Goal: Information Seeking & Learning: Learn about a topic

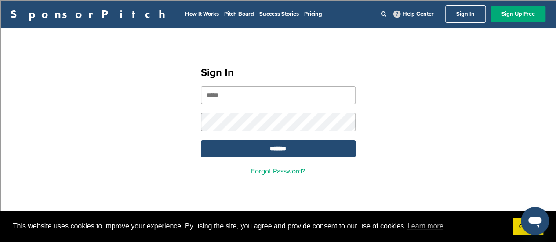
click at [281, 98] on input "email" at bounding box center [278, 95] width 155 height 18
type input "**********"
click at [201, 140] on input "*******" at bounding box center [278, 148] width 155 height 17
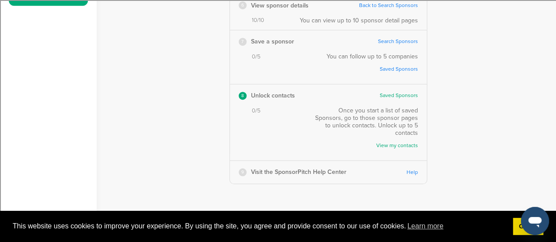
scroll to position [321, 0]
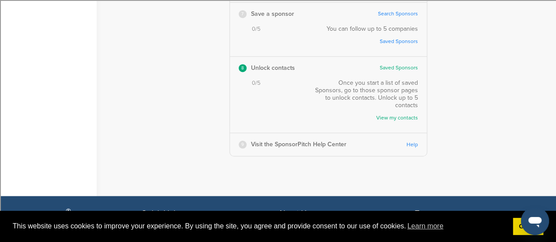
click at [399, 115] on link "View my contacts" at bounding box center [368, 118] width 99 height 7
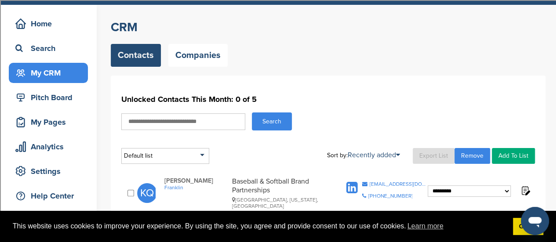
scroll to position [25, 0]
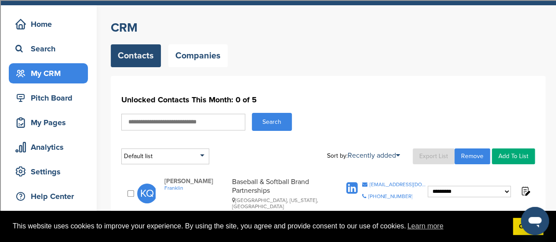
click at [182, 125] on input "text" at bounding box center [183, 122] width 124 height 17
type input "******"
click at [252, 113] on button "Search" at bounding box center [272, 122] width 40 height 18
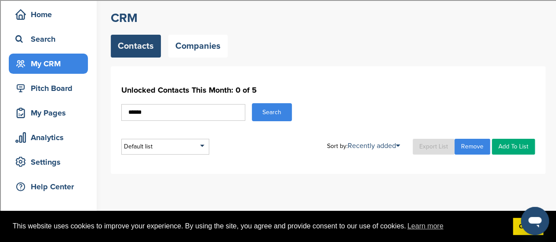
scroll to position [33, 0]
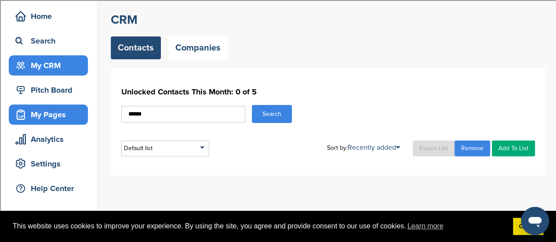
drag, startPoint x: 184, startPoint y: 111, endPoint x: 83, endPoint y: 117, distance: 100.9
click at [83, 117] on div "Home Search My CRM Pitch Board My Pages Analytics Settings Help Center Upgrade …" at bounding box center [278, 138] width 556 height 282
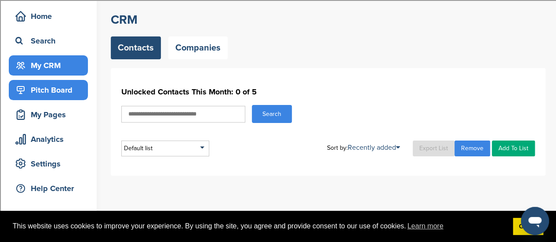
click at [41, 96] on div "Pitch Board" at bounding box center [50, 90] width 75 height 16
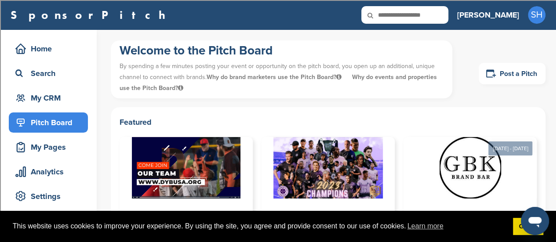
click at [436, 19] on input "text" at bounding box center [404, 15] width 87 height 18
type input "**********"
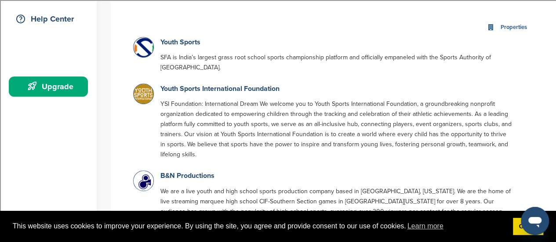
scroll to position [196, 0]
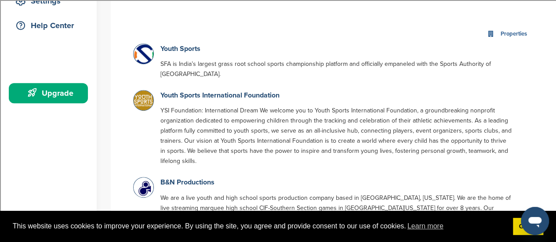
click at [223, 125] on p "YSI Foundation: International Dream We welcome you to Youth Sports Internationa…" at bounding box center [337, 136] width 352 height 61
click at [241, 91] on link "Youth Sports International Foundation" at bounding box center [220, 95] width 119 height 9
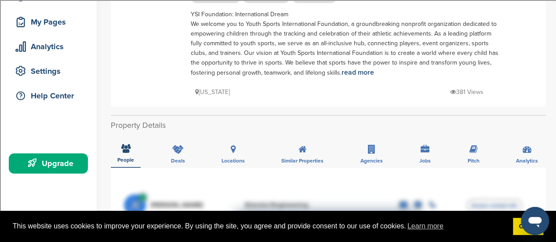
scroll to position [131, 0]
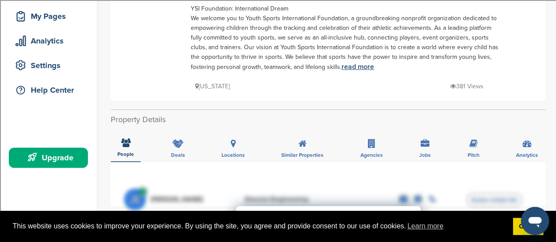
click at [365, 68] on link "read more" at bounding box center [358, 66] width 33 height 9
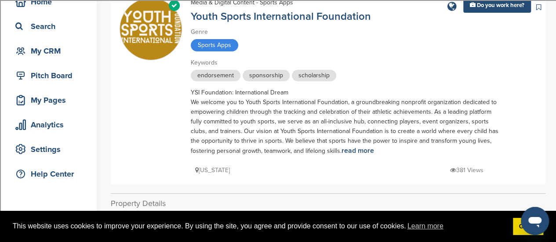
scroll to position [0, 0]
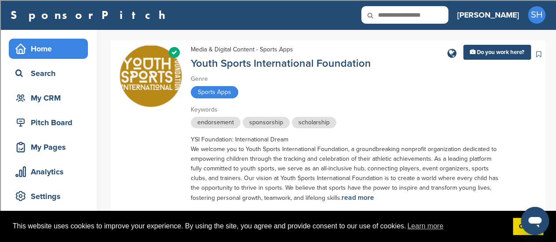
click at [53, 43] on div "Home" at bounding box center [50, 49] width 75 height 16
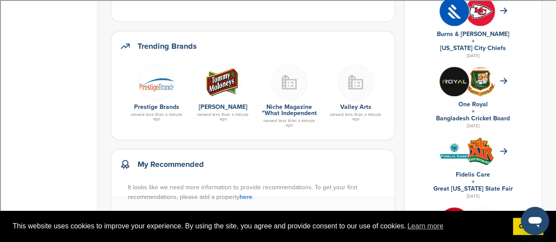
scroll to position [376, 0]
